Goal: Subscribe to service/newsletter

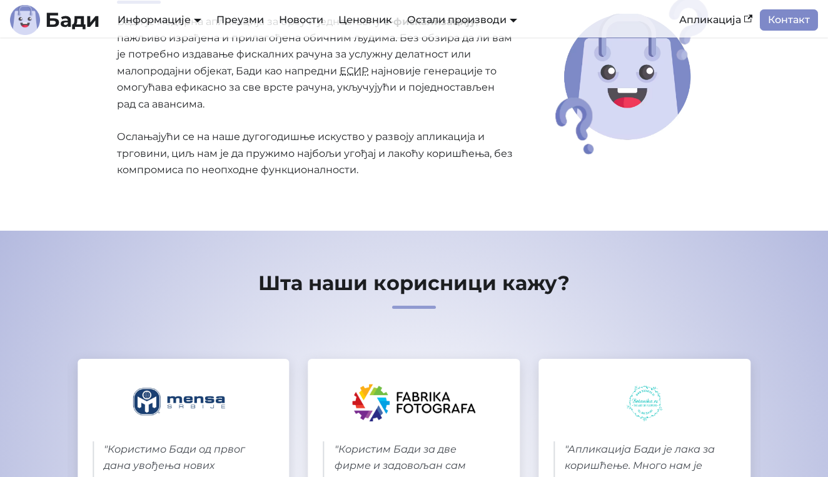
scroll to position [119, 0]
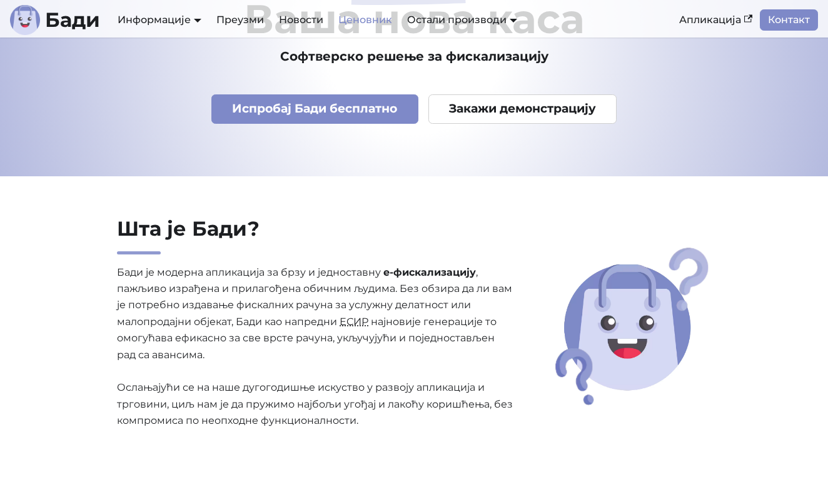
click at [366, 21] on link "Ценовник" at bounding box center [365, 19] width 69 height 21
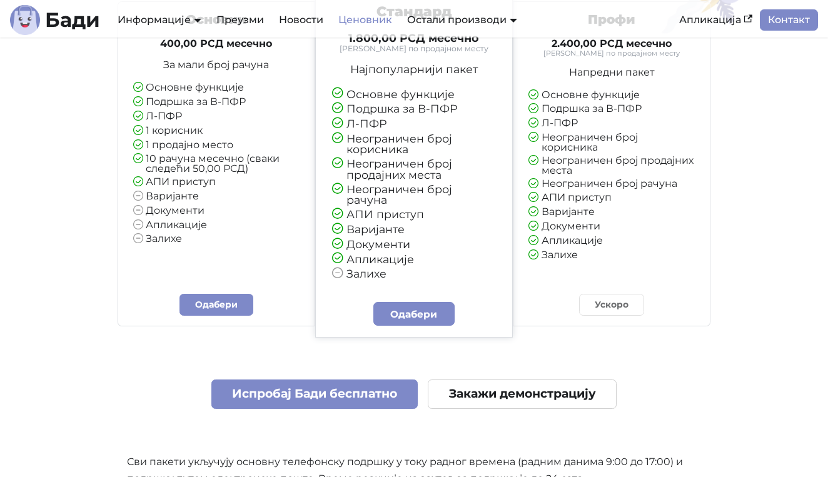
scroll to position [172, 0]
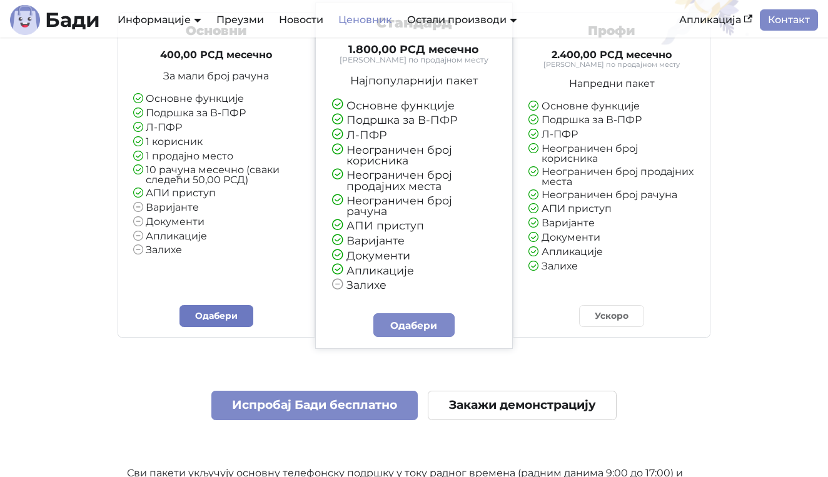
click at [213, 305] on link "Одабери" at bounding box center [216, 316] width 74 height 22
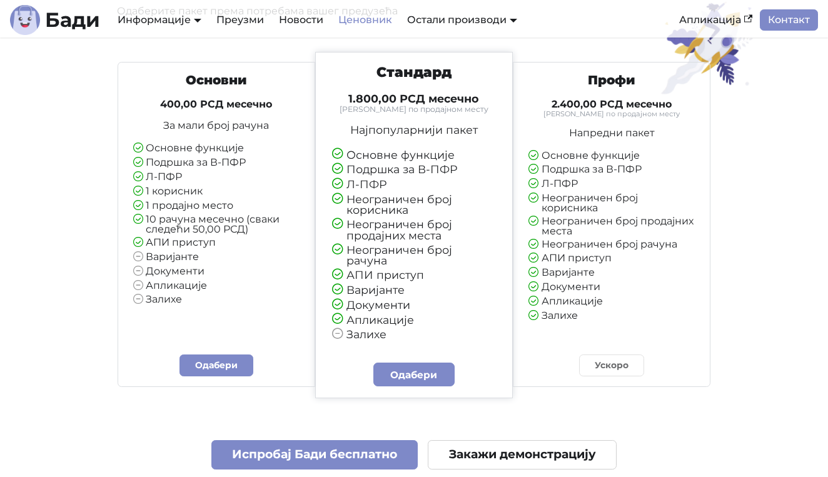
scroll to position [119, 0]
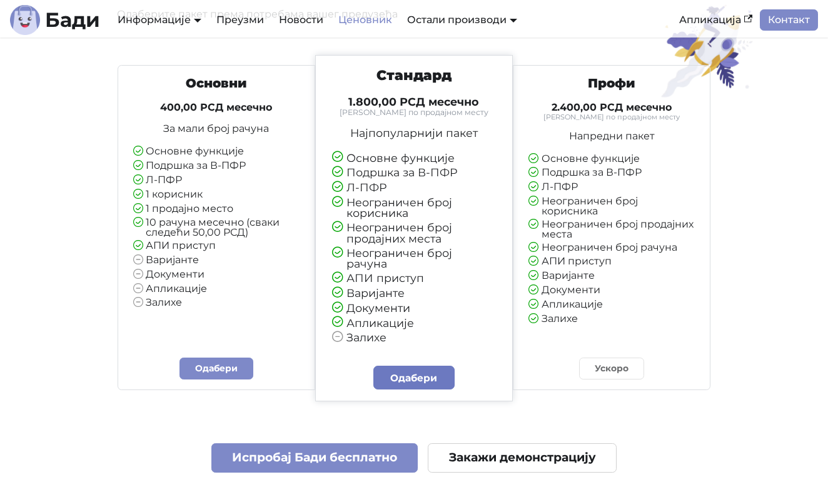
click at [434, 366] on link "Одабери" at bounding box center [413, 378] width 81 height 24
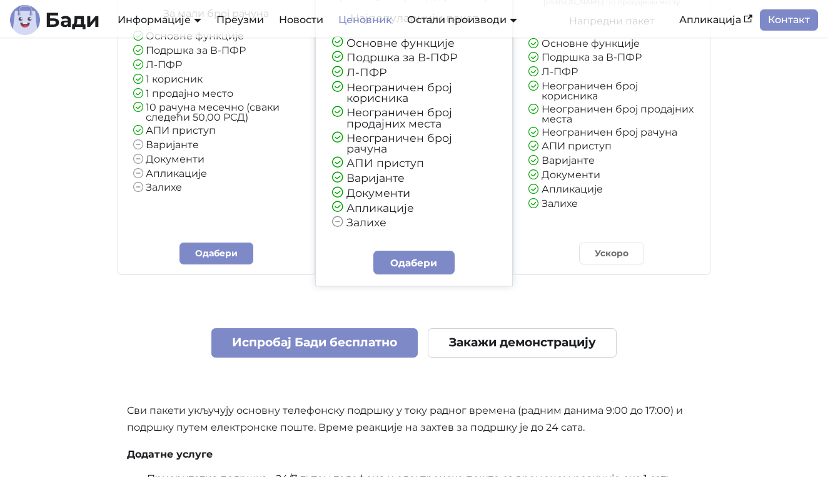
scroll to position [237, 0]
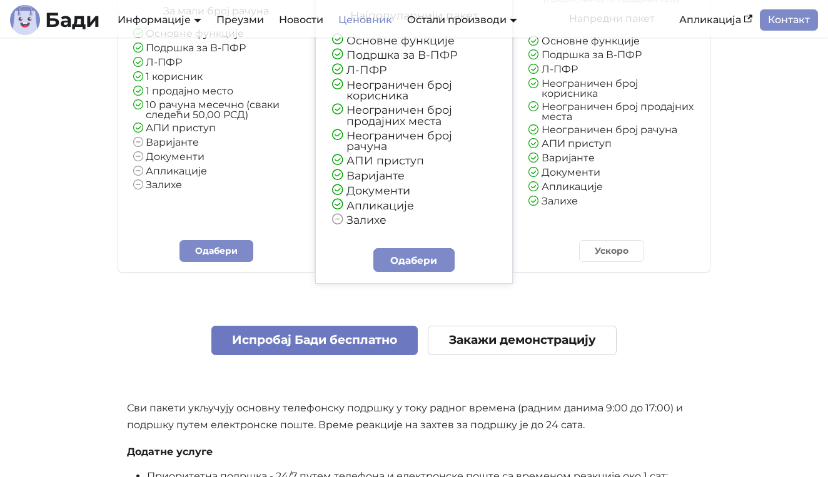
click at [327, 328] on link "Испробај Бади бесплатно" at bounding box center [314, 340] width 207 height 29
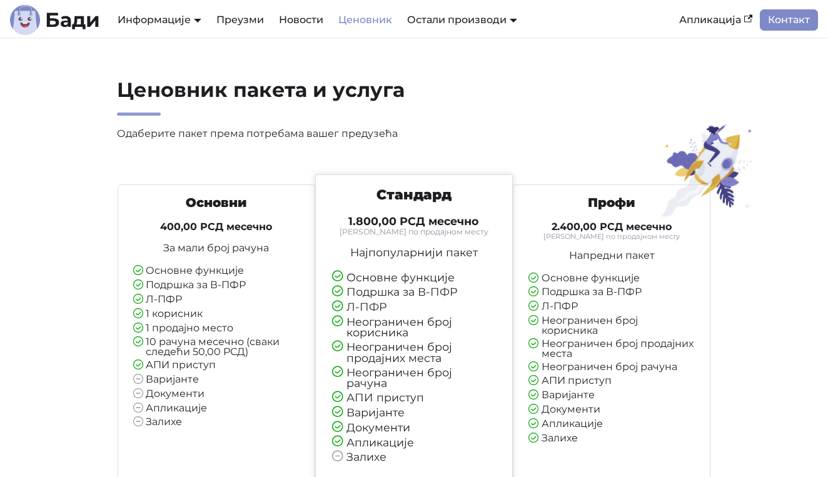
scroll to position [0, 0]
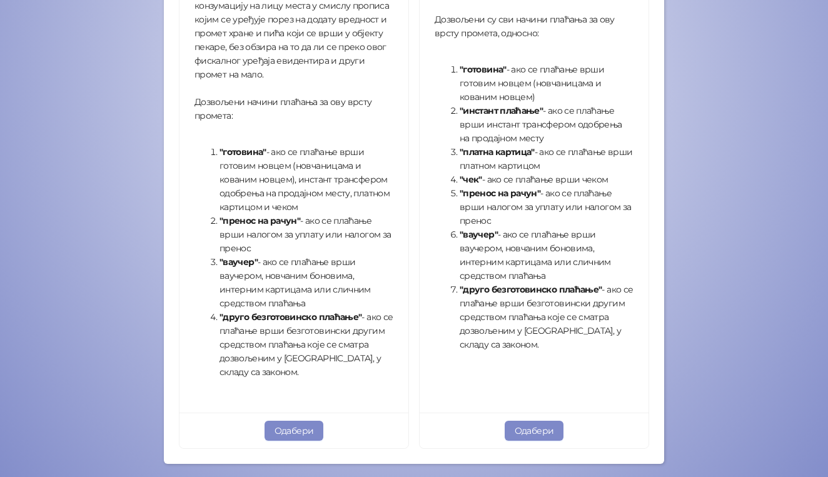
scroll to position [392, 0]
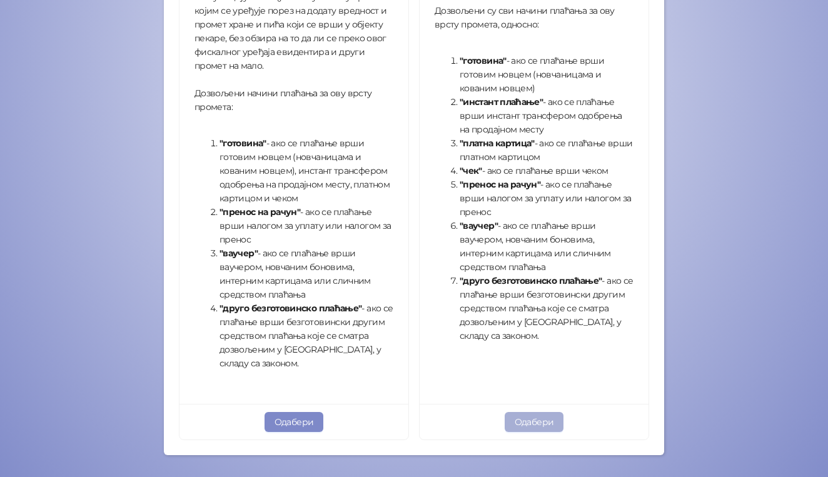
click at [534, 421] on button "Одабери" at bounding box center [533, 422] width 59 height 20
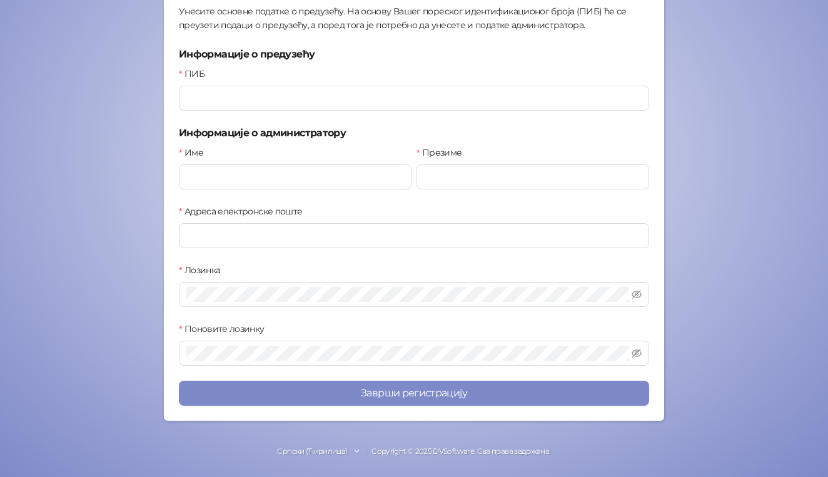
scroll to position [68, 0]
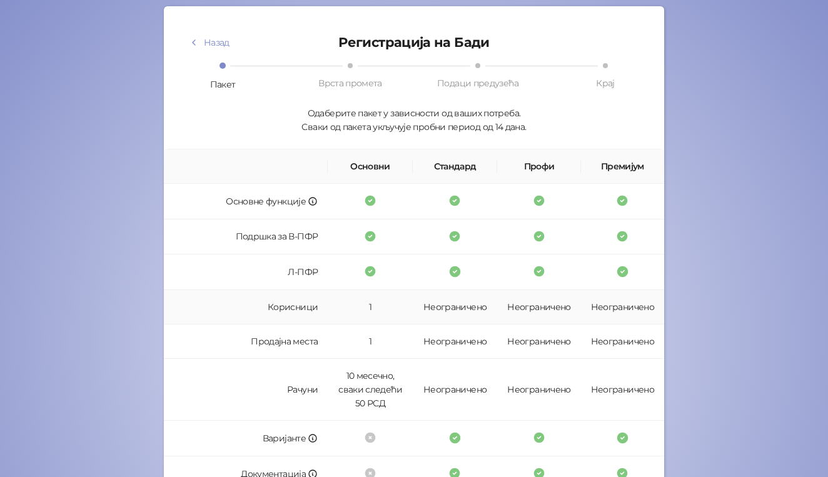
scroll to position [57, 0]
